Goal: Information Seeking & Learning: Understand process/instructions

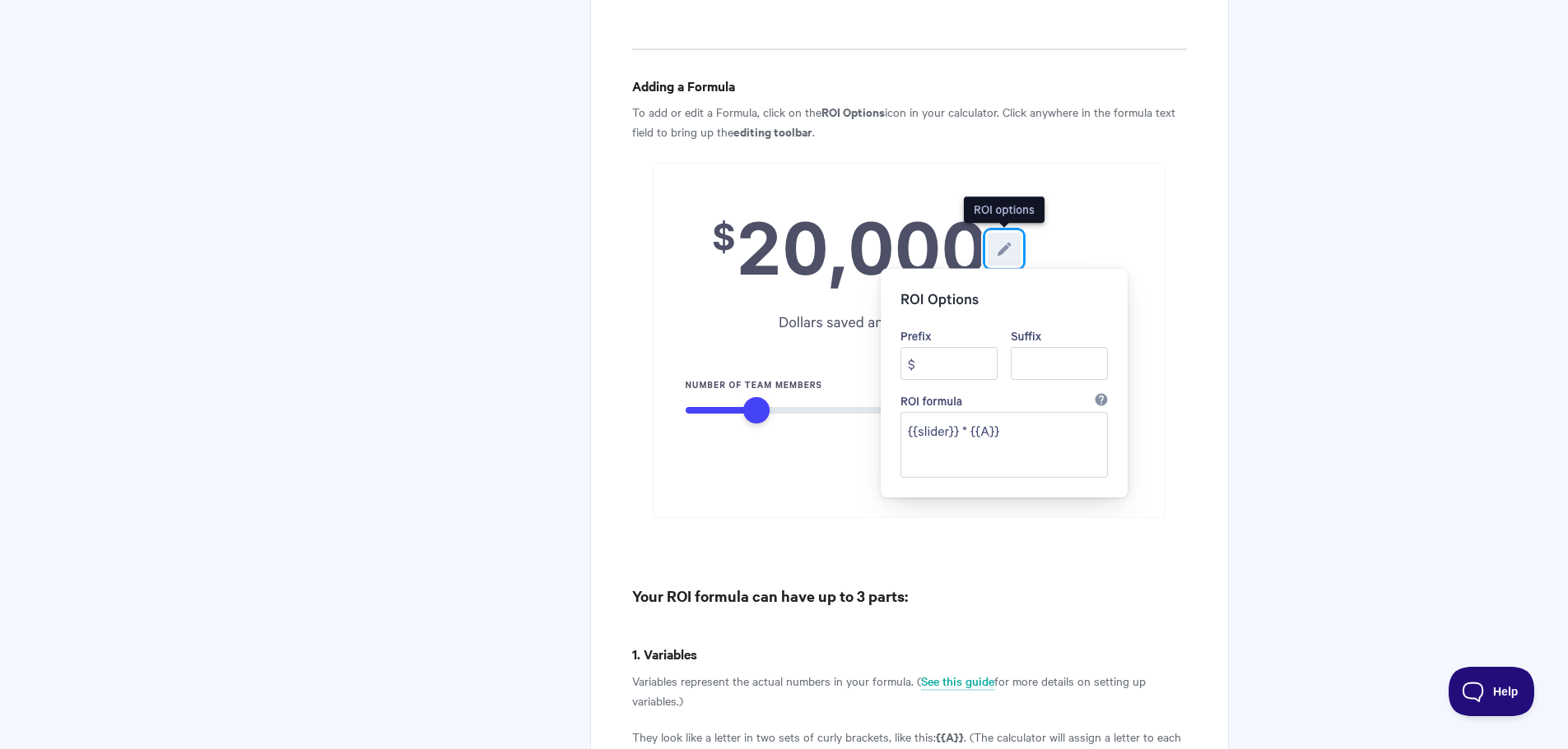
scroll to position [1399, 0]
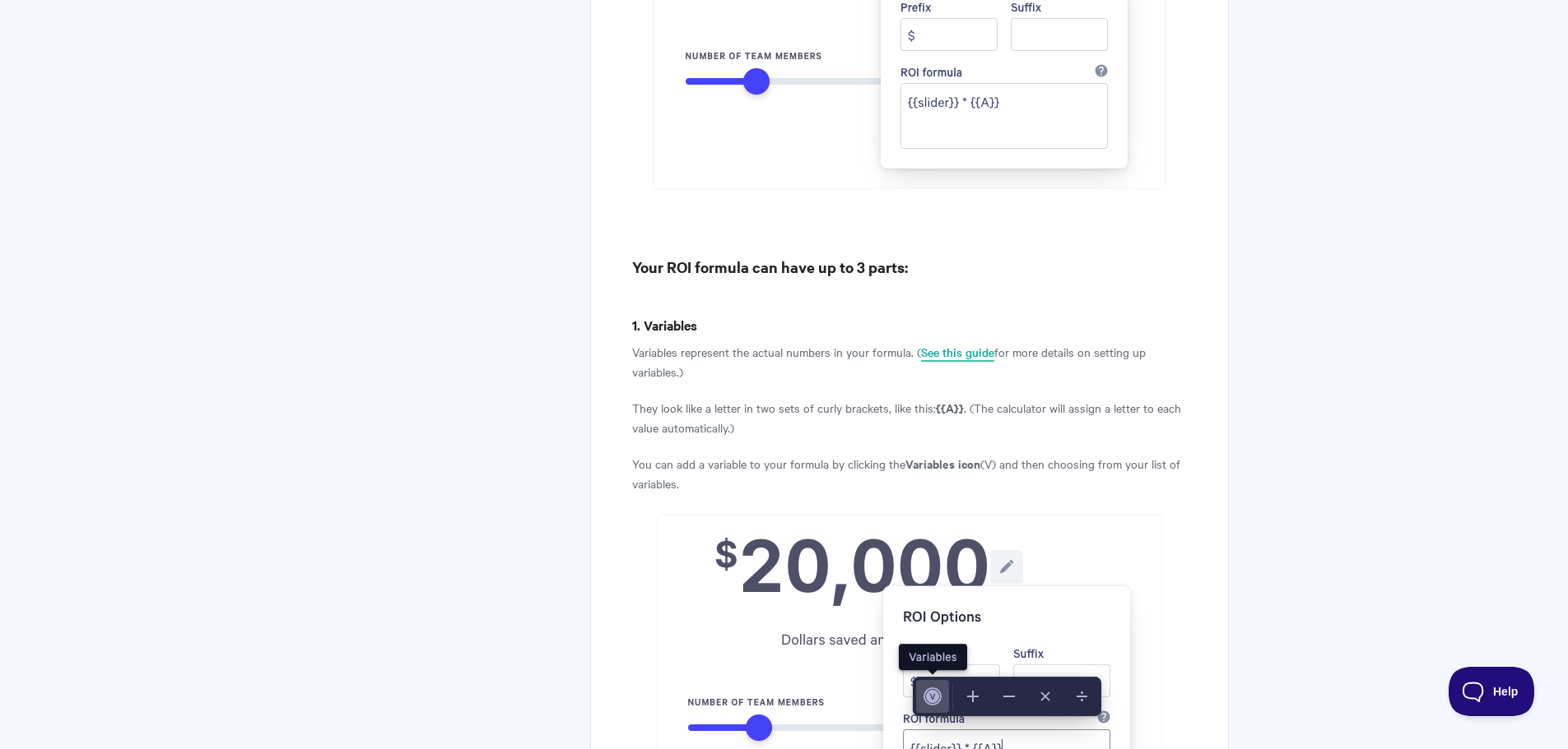
click at [968, 354] on link "See this guide" at bounding box center [957, 353] width 73 height 18
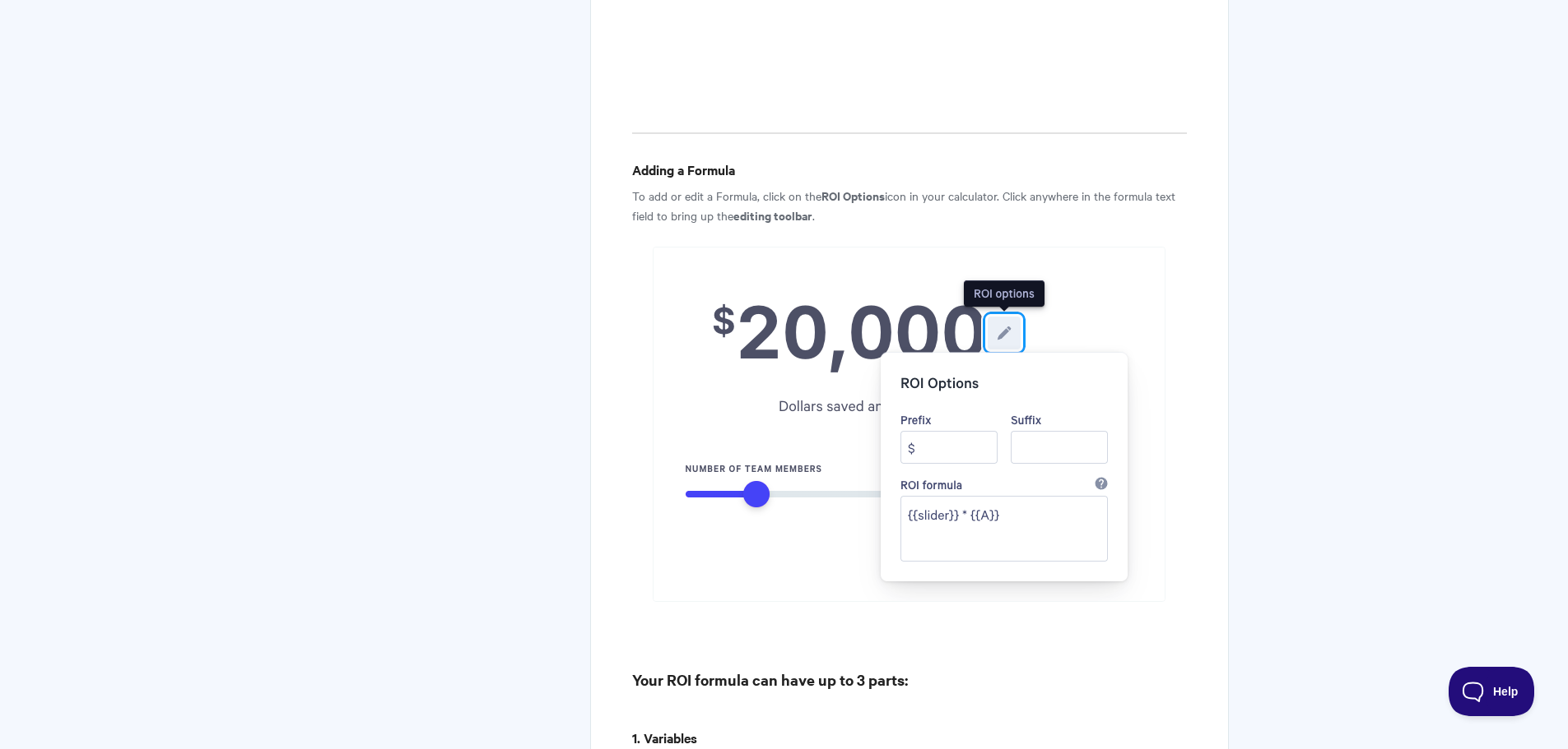
scroll to position [987, 0]
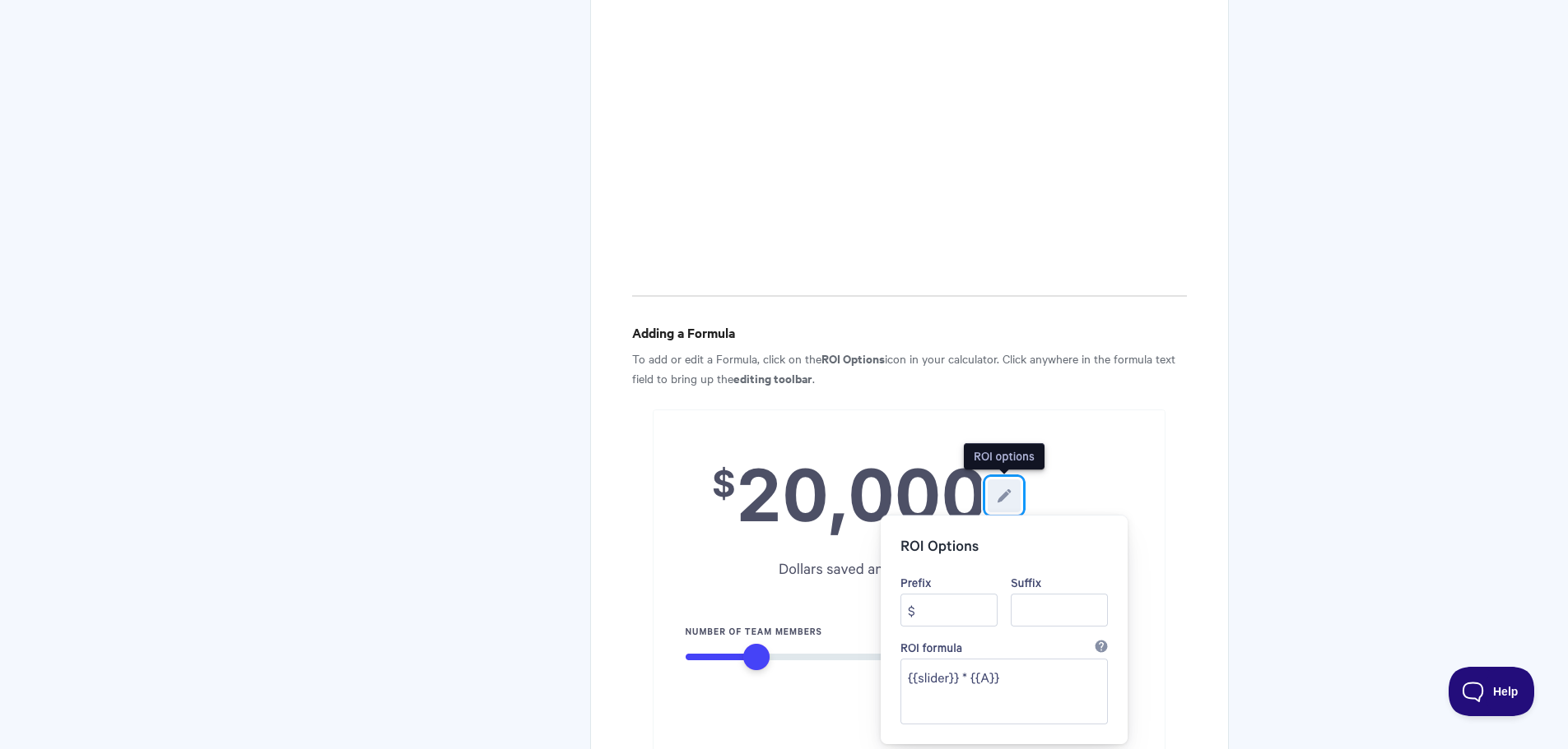
scroll to position [1069, 0]
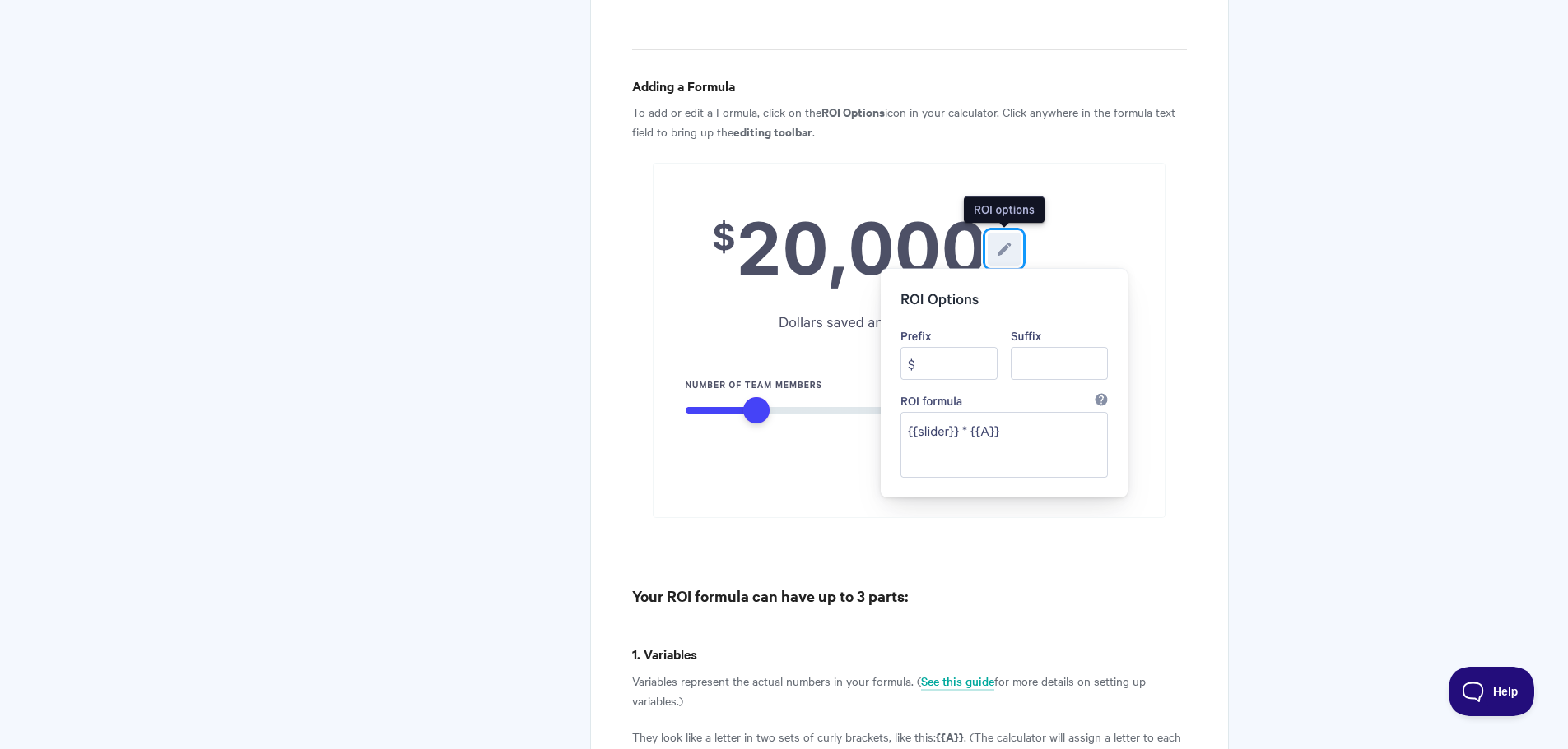
click at [987, 400] on img at bounding box center [909, 340] width 513 height 355
click at [1016, 424] on img at bounding box center [909, 340] width 513 height 355
